Goal: Find specific page/section: Find specific page/section

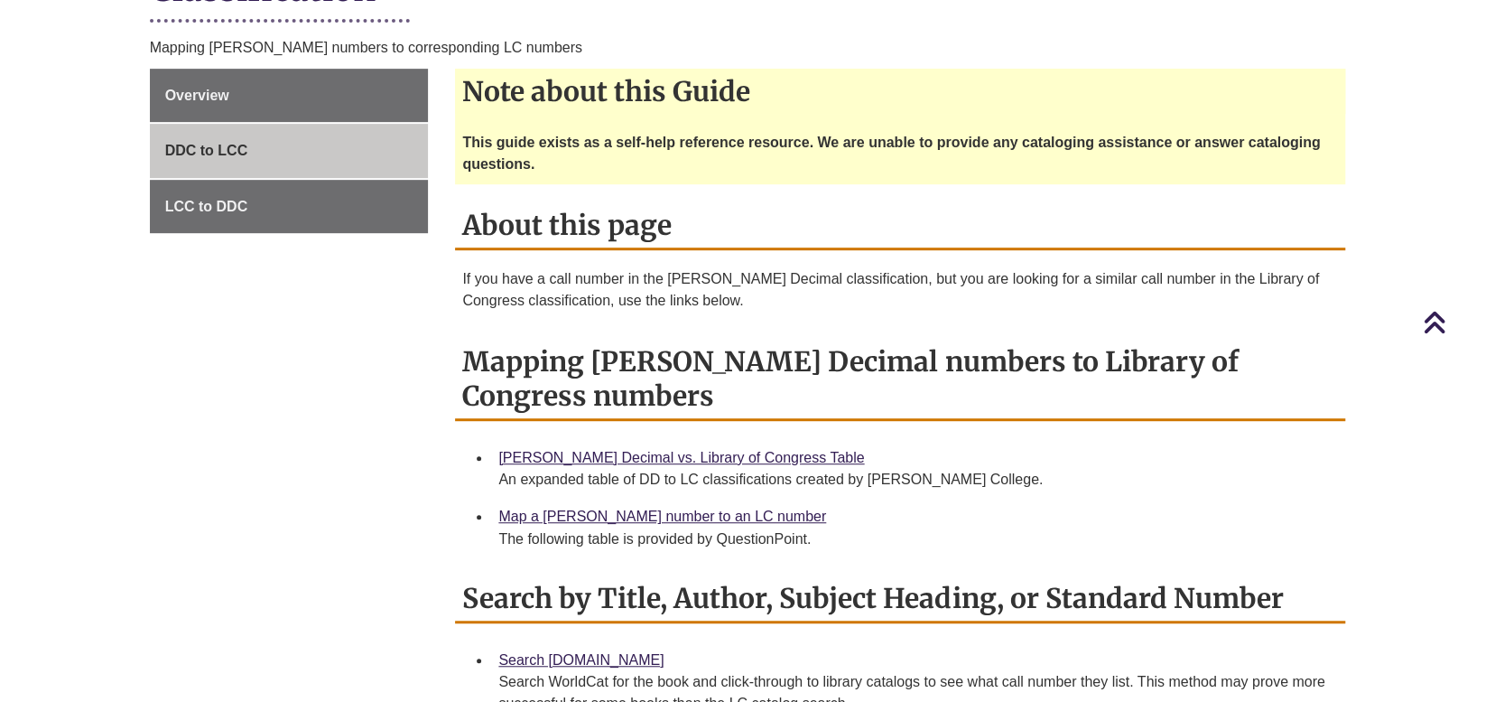
scroll to position [283, 0]
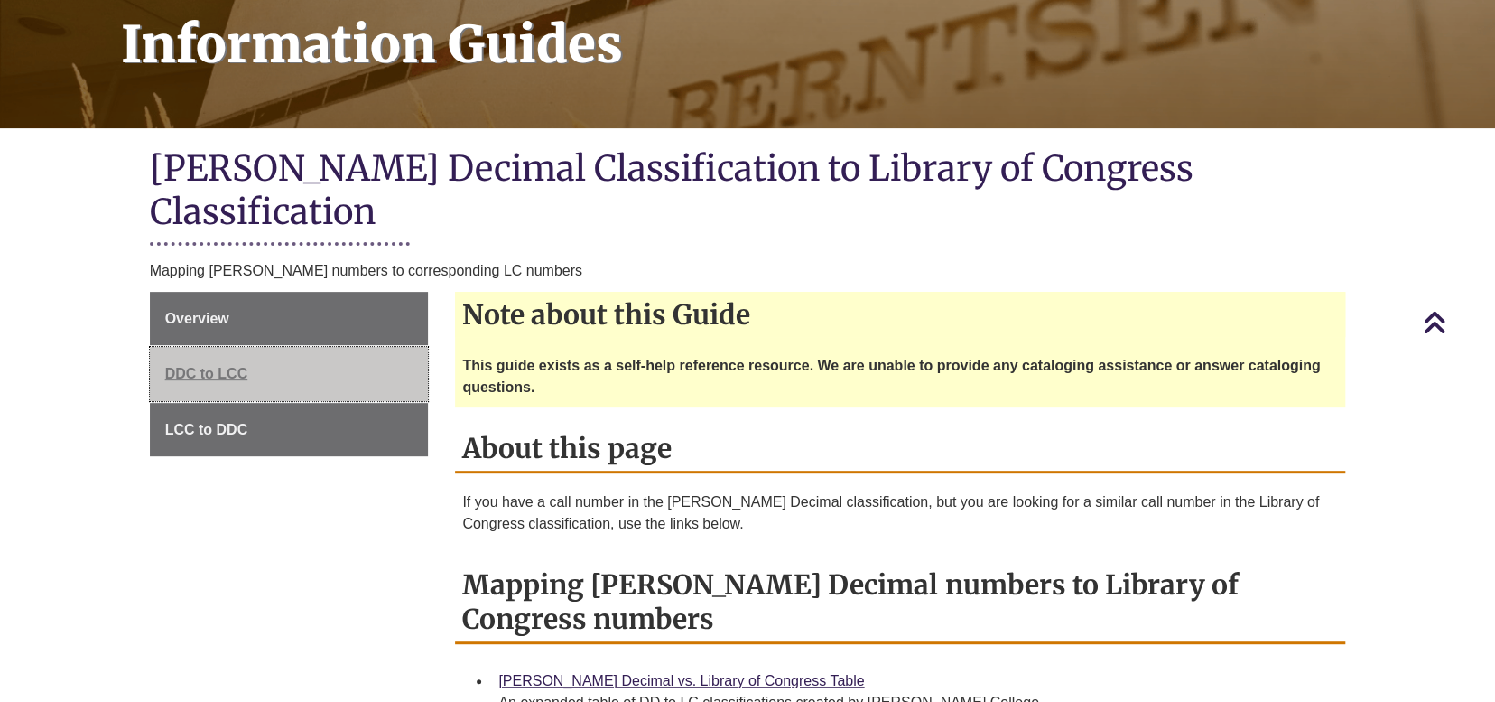
click at [219, 366] on span "DDC to LCC" at bounding box center [206, 373] width 83 height 15
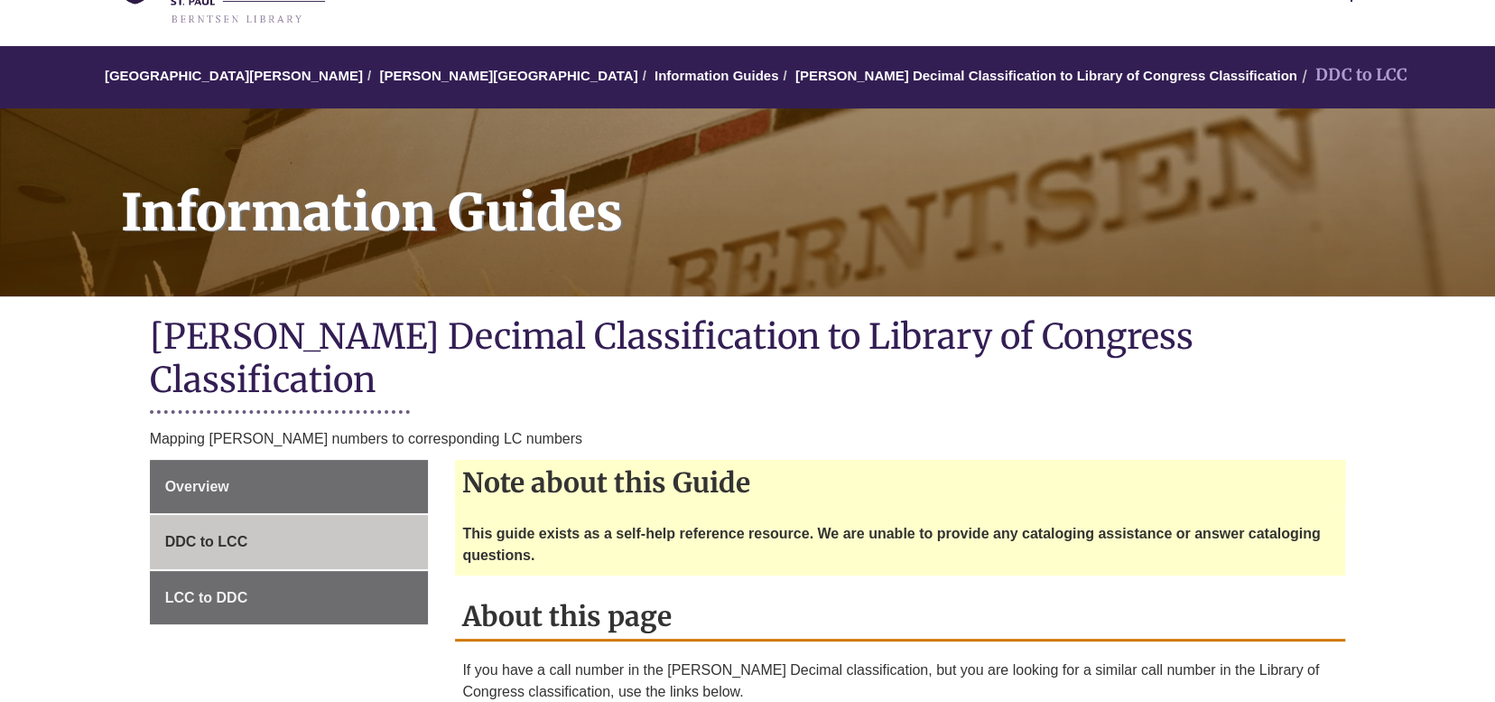
scroll to position [451, 0]
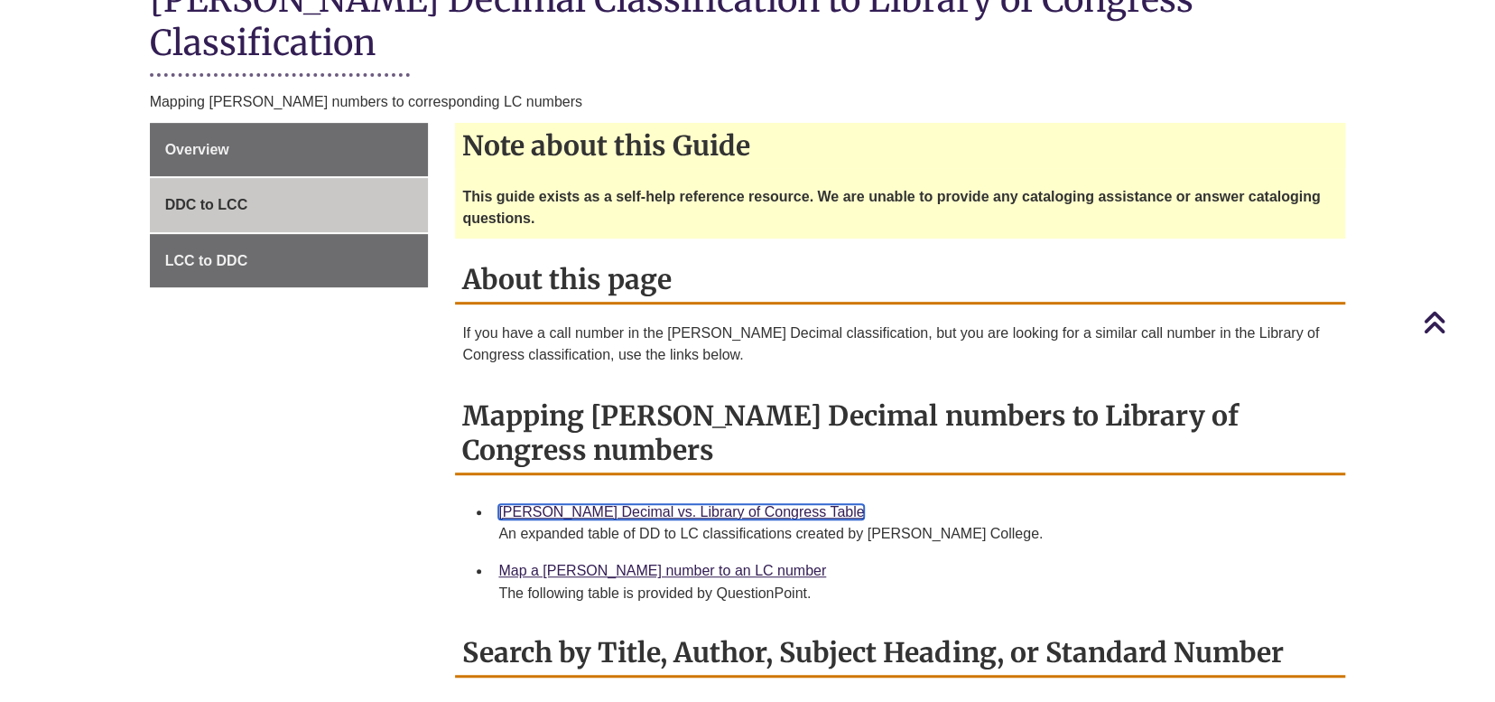
click at [640, 504] on link "[PERSON_NAME] Decimal vs. Library of Congress Table" at bounding box center [681, 511] width 366 height 15
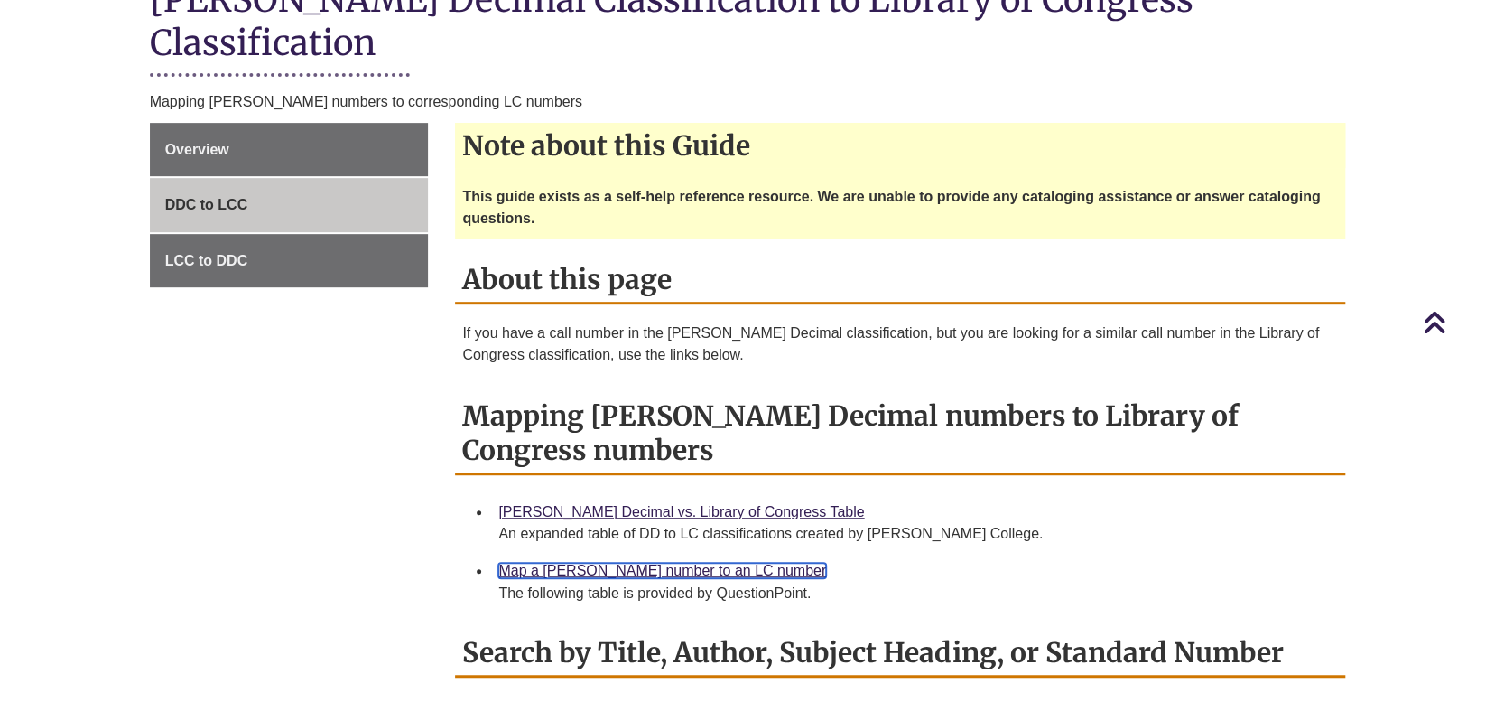
click at [653, 563] on link "Map a [PERSON_NAME] number to an LC number" at bounding box center [662, 570] width 328 height 15
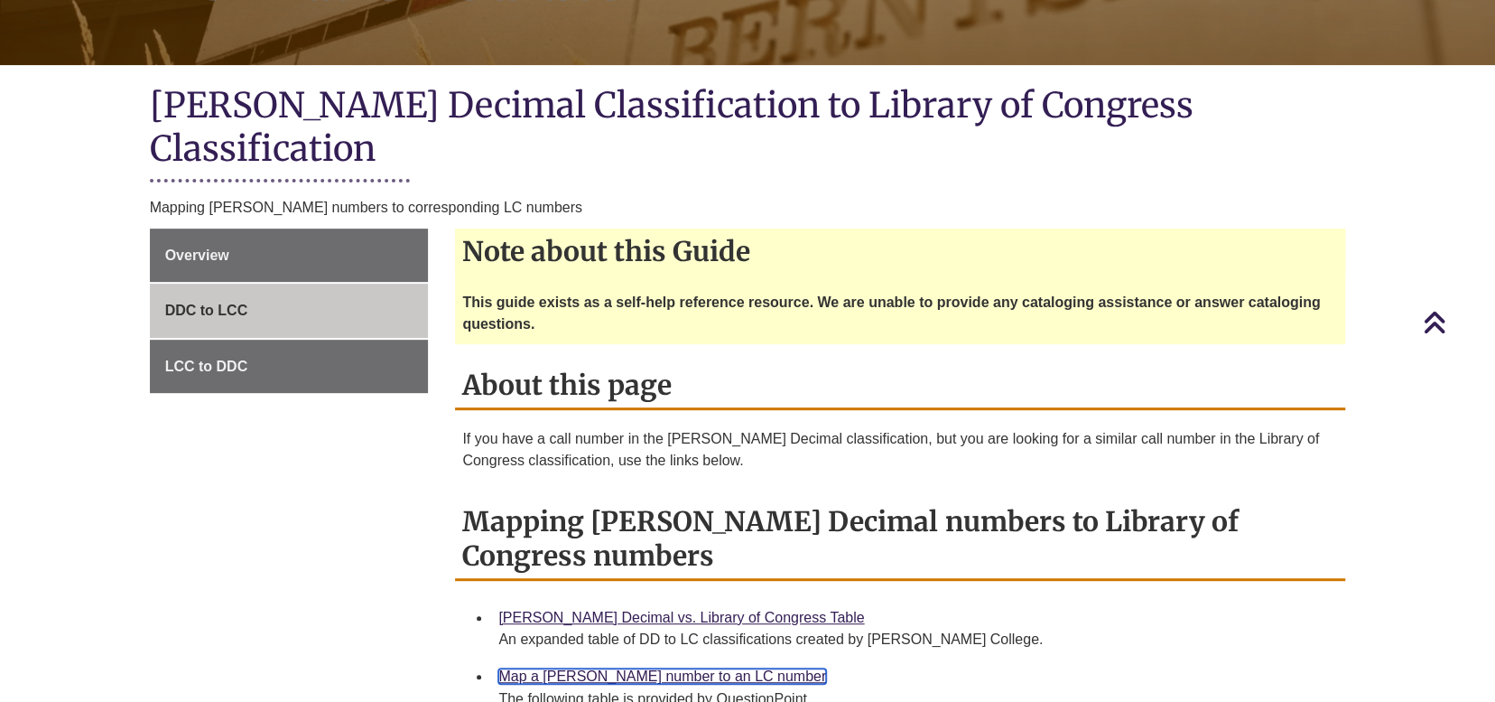
scroll to position [90, 0]
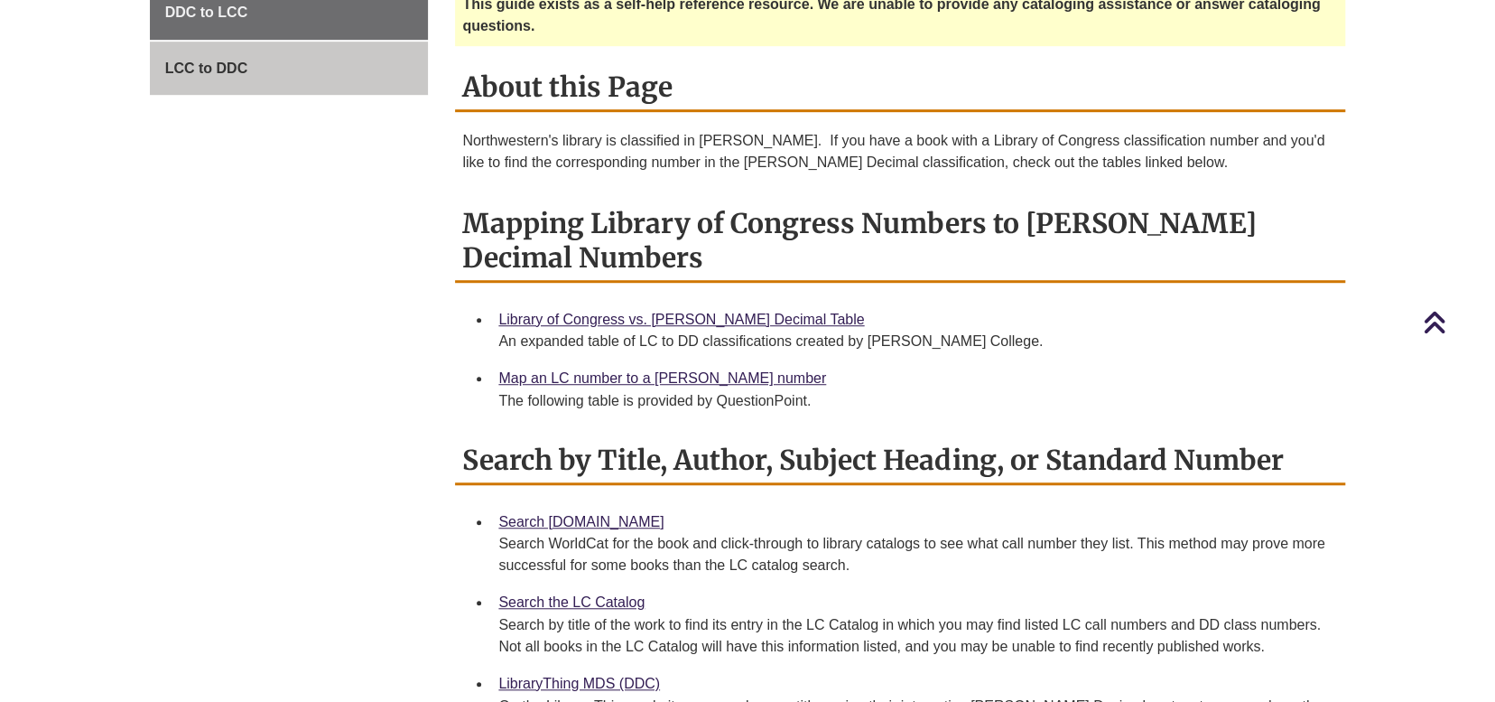
scroll to position [632, 0]
